Goal: Find specific fact

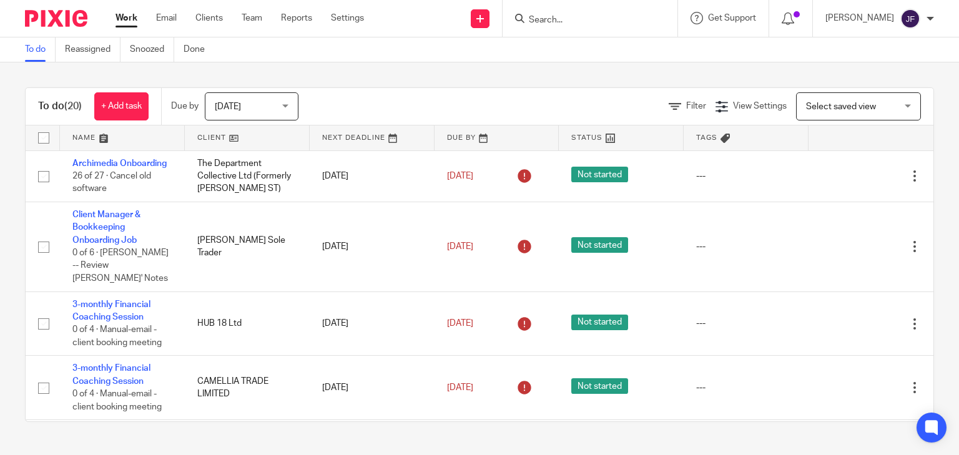
click at [594, 21] on input "Search" at bounding box center [584, 20] width 112 height 11
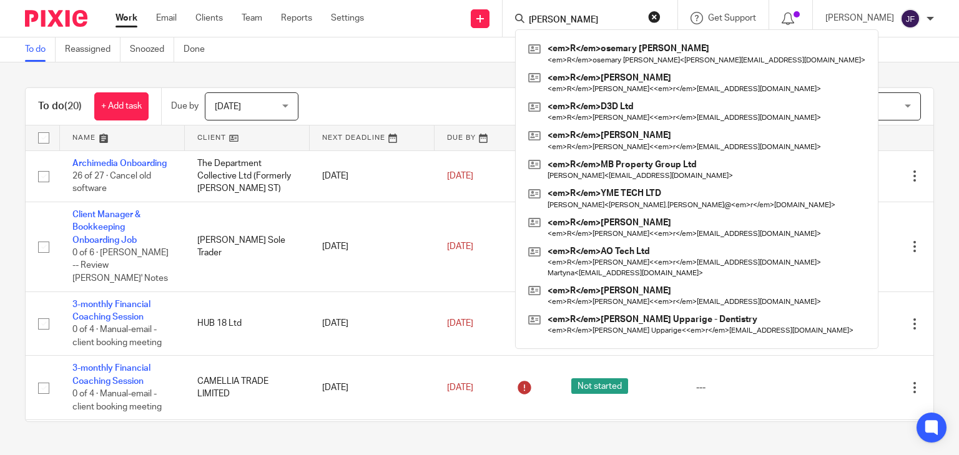
type input "[PERSON_NAME]"
click button "submit" at bounding box center [0, 0] width 0 height 0
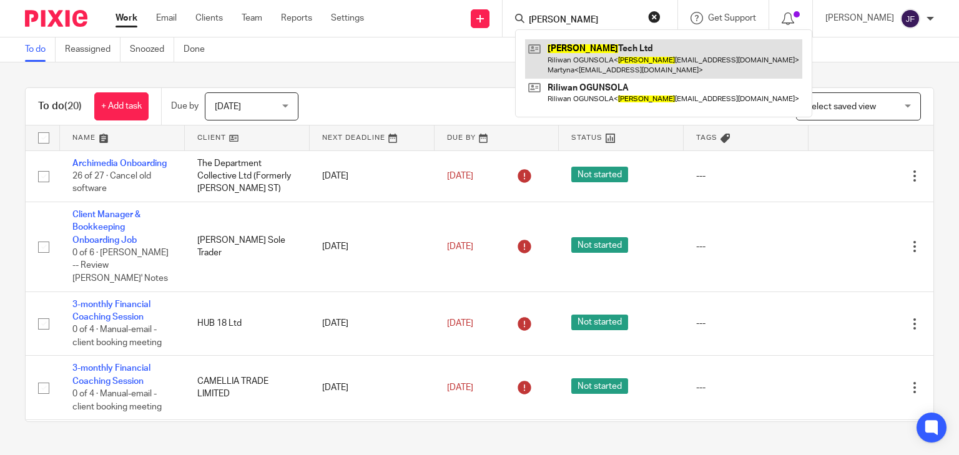
click at [598, 55] on link at bounding box center [663, 58] width 277 height 39
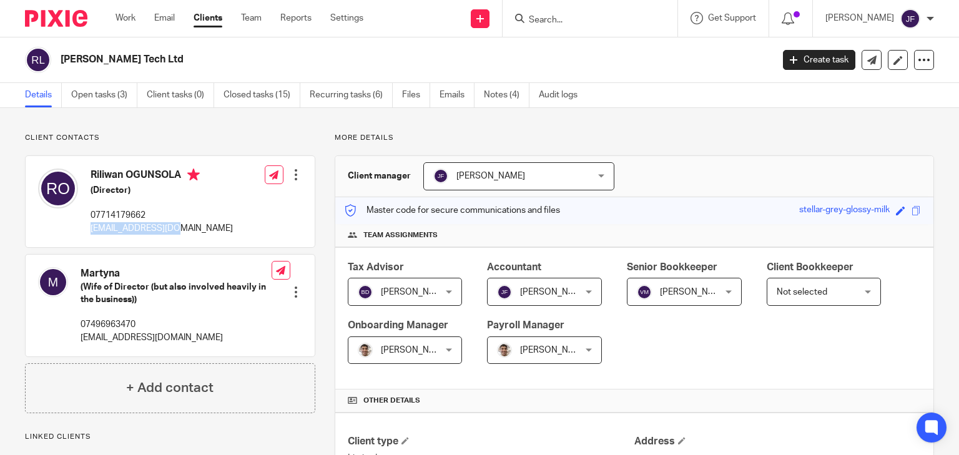
drag, startPoint x: 91, startPoint y: 229, endPoint x: 167, endPoint y: 230, distance: 76.2
click at [167, 230] on p "raotechltd@aol.com" at bounding box center [162, 228] width 142 height 12
copy p "raotechltd@aol.com"
